Goal: Book appointment/travel/reservation

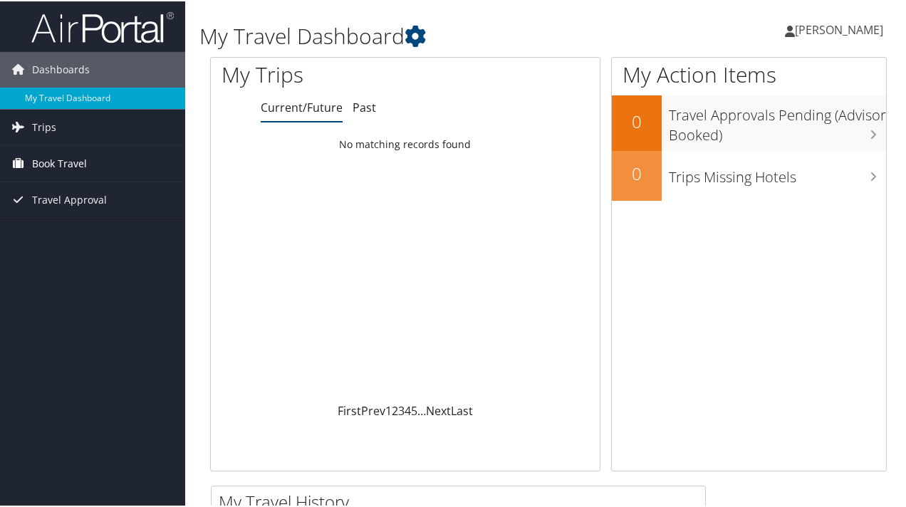
click at [89, 162] on link "Book Travel" at bounding box center [92, 163] width 185 height 36
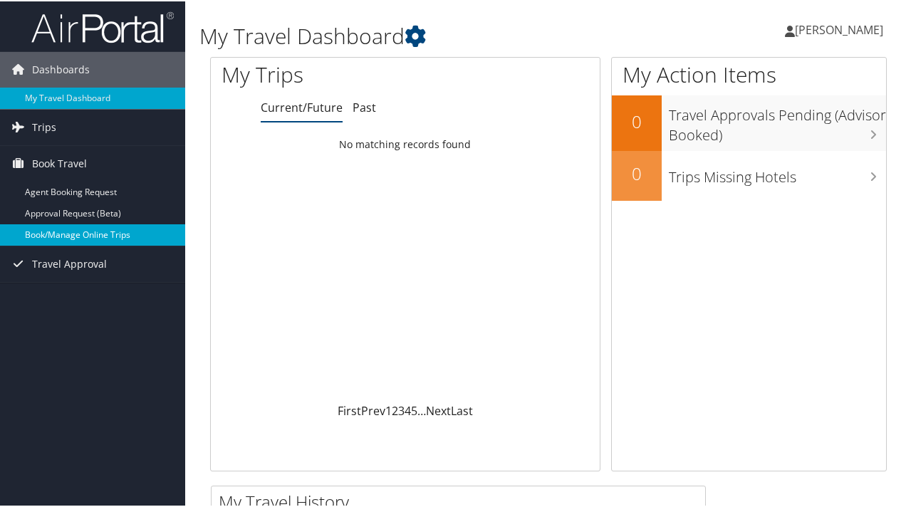
click at [81, 235] on link "Book/Manage Online Trips" at bounding box center [92, 233] width 185 height 21
click at [64, 229] on link "Book/Manage Online Trips" at bounding box center [92, 233] width 185 height 21
click at [93, 234] on link "Book/Manage Online Trips" at bounding box center [92, 233] width 185 height 21
